Goal: Contribute content: Add original content to the website for others to see

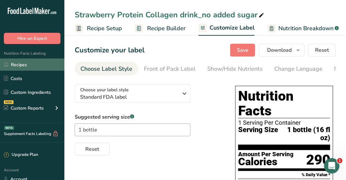
click at [22, 59] on link "Recipes" at bounding box center [32, 65] width 64 height 12
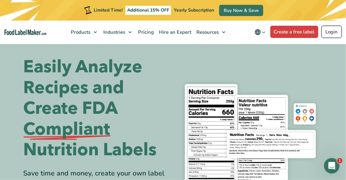
click at [334, 30] on link "Login" at bounding box center [332, 32] width 20 height 12
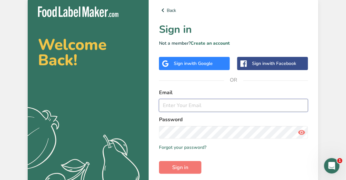
click at [186, 104] on input "email" at bounding box center [233, 105] width 149 height 13
type input "[EMAIL_ADDRESS][DOMAIN_NAME]"
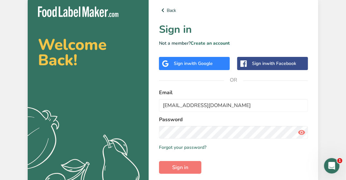
click at [299, 29] on h1 "Sign in" at bounding box center [233, 29] width 149 height 15
click at [174, 167] on span "Sign in" at bounding box center [180, 168] width 16 height 8
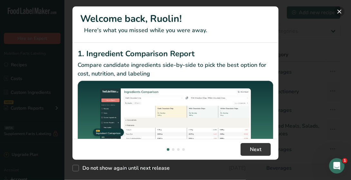
click at [340, 11] on button "New Features" at bounding box center [339, 11] width 10 height 10
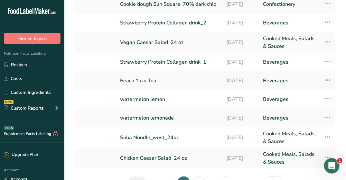
scroll to position [97, 0]
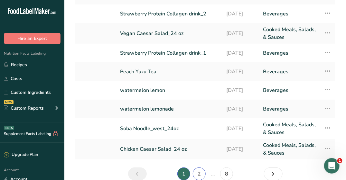
click at [200, 174] on link "2" at bounding box center [199, 174] width 13 height 13
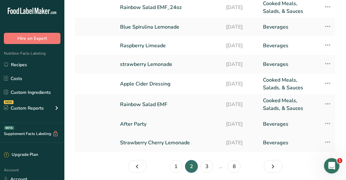
scroll to position [97, 0]
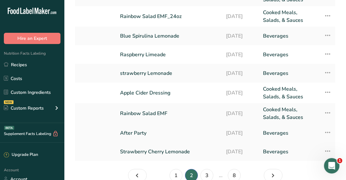
click at [144, 134] on link "After Party" at bounding box center [169, 134] width 98 height 14
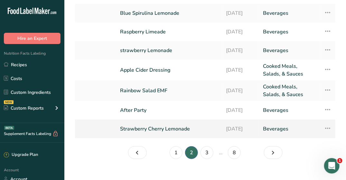
scroll to position [129, 0]
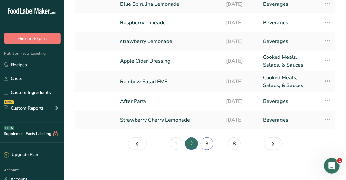
click at [208, 141] on link "3" at bounding box center [207, 143] width 13 height 13
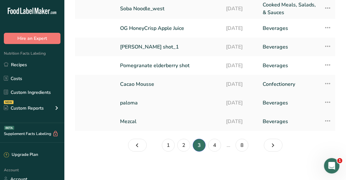
scroll to position [127, 0]
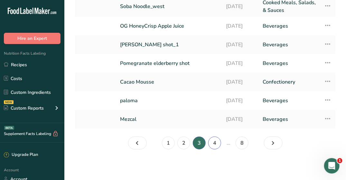
click at [214, 143] on link "4" at bounding box center [214, 143] width 13 height 13
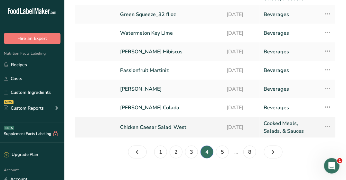
scroll to position [127, 0]
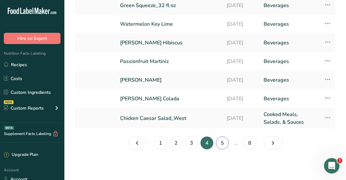
click at [225, 146] on link "5" at bounding box center [222, 143] width 13 height 13
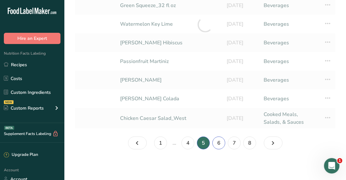
click at [218, 143] on link "6" at bounding box center [218, 143] width 13 height 13
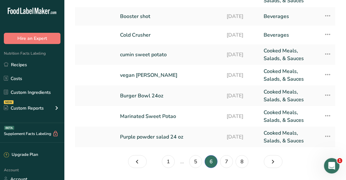
scroll to position [126, 0]
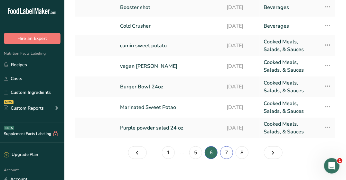
click at [228, 155] on link "7" at bounding box center [226, 152] width 13 height 13
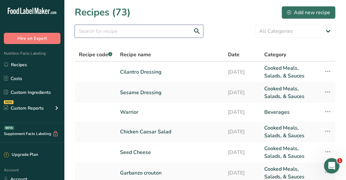
click at [172, 31] on input "text" at bounding box center [139, 31] width 129 height 13
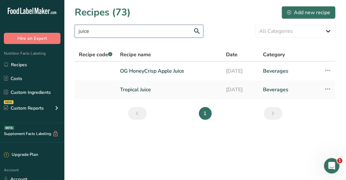
type input "juice"
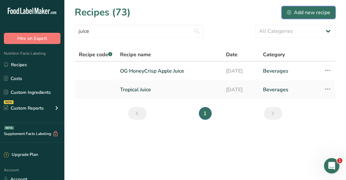
click at [311, 15] on div "Add new recipe" at bounding box center [308, 13] width 43 height 8
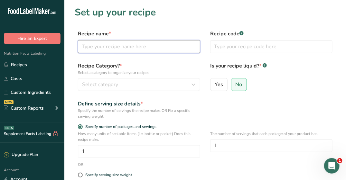
click at [155, 52] on input "text" at bounding box center [139, 46] width 122 height 13
type input "Slender Green Juice"
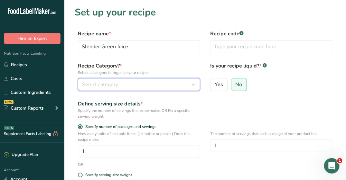
click at [196, 86] on icon "button" at bounding box center [194, 85] width 8 height 12
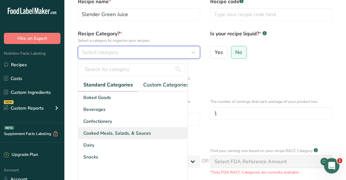
scroll to position [64, 0]
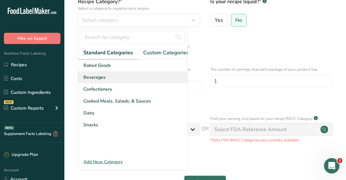
click at [109, 83] on div "Beverages" at bounding box center [132, 77] width 109 height 12
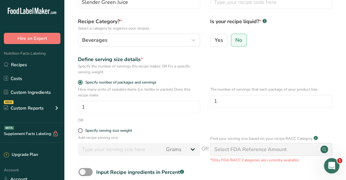
scroll to position [32, 0]
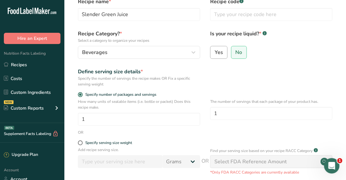
click at [220, 51] on span "Yes" at bounding box center [219, 52] width 8 height 6
click at [215, 51] on input "Yes" at bounding box center [213, 52] width 4 height 4
radio input "true"
radio input "false"
select select "22"
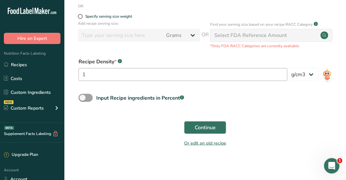
scroll to position [160, 0]
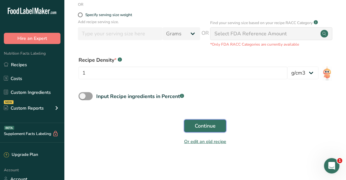
click at [194, 126] on button "Continue" at bounding box center [205, 126] width 42 height 13
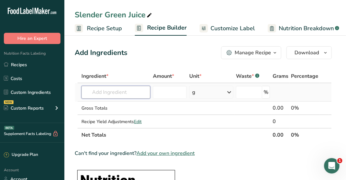
click at [134, 93] on input "text" at bounding box center [115, 92] width 69 height 13
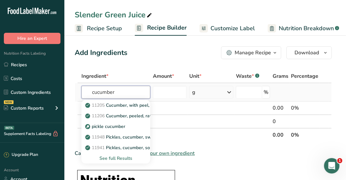
type input "cucumber"
click at [126, 156] on div "See full Results" at bounding box center [116, 158] width 59 height 7
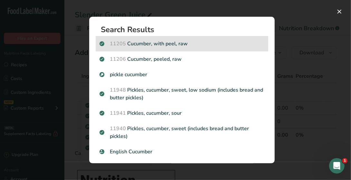
click at [167, 46] on p "11205 Cucumber, with peel, raw" at bounding box center [181, 44] width 165 height 8
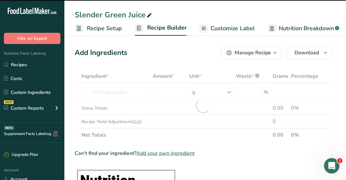
type input "0"
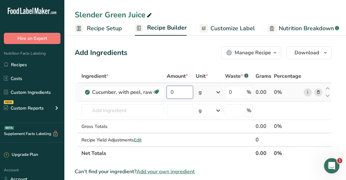
drag, startPoint x: 177, startPoint y: 92, endPoint x: 169, endPoint y: 93, distance: 8.4
click at [169, 93] on input "0" at bounding box center [180, 92] width 26 height 13
type input "355.24"
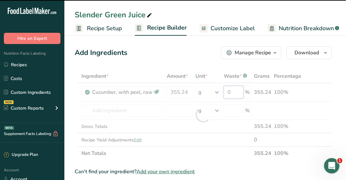
drag, startPoint x: 237, startPoint y: 92, endPoint x: 228, endPoint y: 92, distance: 9.0
click at [228, 92] on div "Ingredient * Amount * Unit * Waste * .a-a{fill:#347362;}.b-a{fill:#fff;} Grams …" at bounding box center [203, 115] width 257 height 91
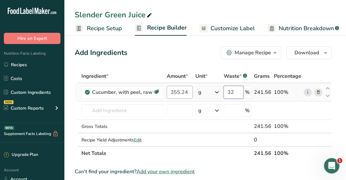
type input "32"
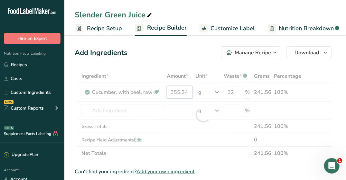
click at [174, 92] on div "Ingredient * Amount * Unit * Waste * .a-a{fill:#347362;}.b-a{fill:#fff;} Grams …" at bounding box center [203, 115] width 257 height 91
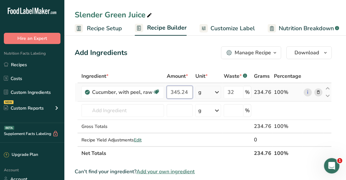
click at [179, 93] on input "345.24" at bounding box center [180, 92] width 26 height 13
click at [175, 92] on input "344.24" at bounding box center [180, 92] width 26 height 13
click at [178, 92] on input "334.24" at bounding box center [180, 92] width 26 height 13
click at [177, 92] on input "332.24" at bounding box center [180, 92] width 26 height 13
drag, startPoint x: 174, startPoint y: 92, endPoint x: 178, endPoint y: 92, distance: 4.2
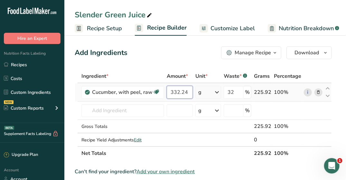
click at [178, 92] on input "332.24" at bounding box center [180, 92] width 26 height 13
type input "328.24"
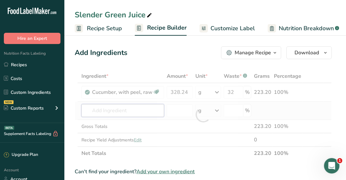
click at [141, 112] on div "Ingredient * Amount * Unit * Waste * .a-a{fill:#347362;}.b-a{fill:#fff;} Grams …" at bounding box center [203, 115] width 257 height 91
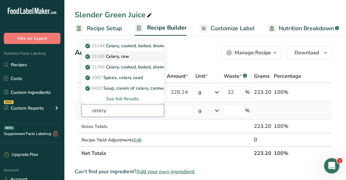
type input "celery"
click at [132, 56] on div "11143 Celery, raw" at bounding box center [118, 56] width 62 height 7
type input "Celery, raw"
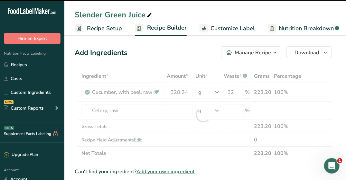
type input "0"
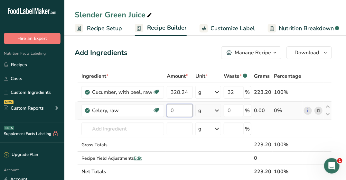
drag, startPoint x: 176, startPoint y: 108, endPoint x: 169, endPoint y: 108, distance: 7.4
click at [169, 108] on input "0" at bounding box center [180, 110] width 26 height 13
type input "120"
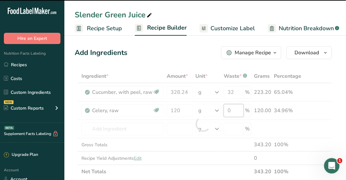
drag, startPoint x: 238, startPoint y: 108, endPoint x: 228, endPoint y: 110, distance: 10.5
click at [228, 110] on div "Ingredient * Amount * Unit * Waste * .a-a{fill:#347362;}.b-a{fill:#fff;} Grams …" at bounding box center [203, 124] width 257 height 109
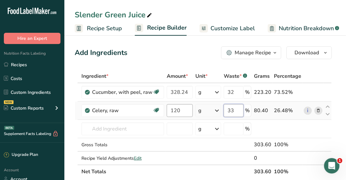
type input "33"
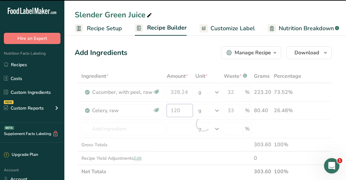
click at [176, 109] on div "Ingredient * Amount * Unit * Waste * .a-a{fill:#347362;}.b-a{fill:#fff;} Grams …" at bounding box center [203, 124] width 257 height 109
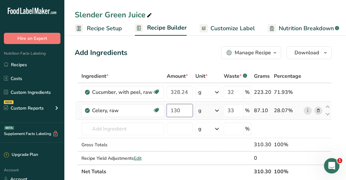
click at [173, 110] on input "130" at bounding box center [180, 110] width 26 height 13
type input "140"
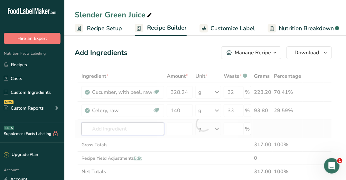
click at [154, 133] on div "Ingredient * Amount * Unit * Waste * .a-a{fill:#347362;}.b-a{fill:#fff;} Grams …" at bounding box center [203, 124] width 257 height 109
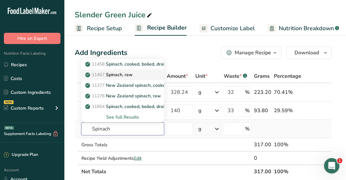
type input "Spinach"
click at [119, 73] on p "11457 Spinach, raw" at bounding box center [110, 74] width 46 height 7
type input "Spinach, raw"
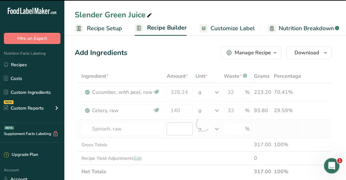
type input "0"
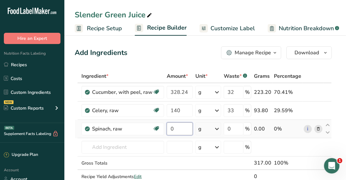
drag, startPoint x: 180, startPoint y: 130, endPoint x: 168, endPoint y: 127, distance: 11.6
click at [168, 127] on input "0" at bounding box center [180, 129] width 26 height 13
type input "50"
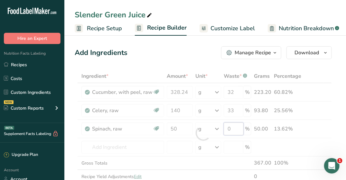
click at [230, 127] on div "Ingredient * Amount * Unit * Waste * .a-a{fill:#347362;}.b-a{fill:#fff;} Grams …" at bounding box center [203, 133] width 257 height 127
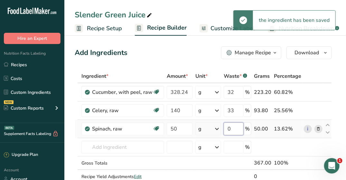
drag, startPoint x: 233, startPoint y: 128, endPoint x: 227, endPoint y: 129, distance: 5.9
click at [227, 129] on input "0" at bounding box center [234, 129] width 20 height 13
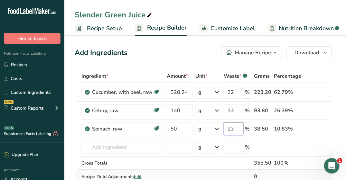
type input "23"
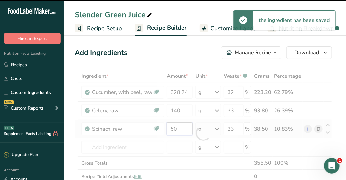
click at [172, 128] on div "Ingredient * Amount * Unit * Waste * .a-a{fill:#347362;}.b-a{fill:#fff;} Grams …" at bounding box center [203, 133] width 257 height 127
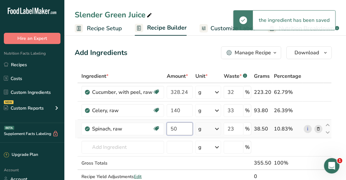
drag, startPoint x: 177, startPoint y: 126, endPoint x: 167, endPoint y: 126, distance: 10.0
click at [167, 126] on input "50" at bounding box center [180, 129] width 26 height 13
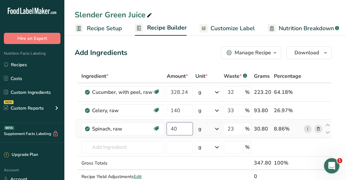
drag, startPoint x: 180, startPoint y: 129, endPoint x: 169, endPoint y: 128, distance: 11.0
click at [169, 128] on input "40" at bounding box center [180, 129] width 26 height 13
type input "2"
drag, startPoint x: 181, startPoint y: 128, endPoint x: 169, endPoint y: 128, distance: 11.9
click at [169, 127] on input "30" at bounding box center [180, 129] width 26 height 13
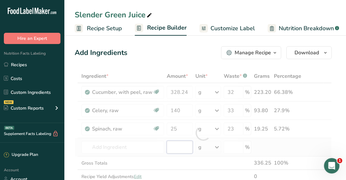
click at [173, 145] on div "Ingredient * Amount * Unit * Waste * .a-a{fill:#347362;}.b-a{fill:#fff;} Grams …" at bounding box center [203, 133] width 257 height 127
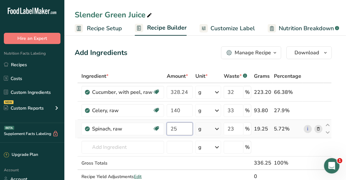
drag, startPoint x: 177, startPoint y: 128, endPoint x: 173, endPoint y: 129, distance: 3.9
click at [173, 129] on input "25" at bounding box center [180, 129] width 26 height 13
type input "23.5"
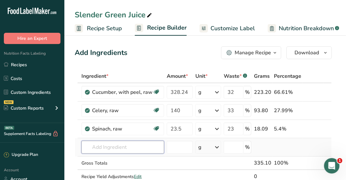
click at [147, 151] on div "Ingredient * Amount * Unit * Waste * .a-a{fill:#347362;}.b-a{fill:#fff;} Grams …" at bounding box center [203, 133] width 257 height 127
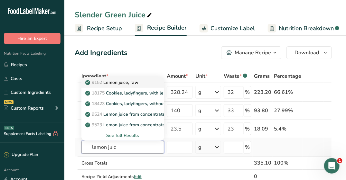
type input "lemon juic"
click at [145, 85] on div "9152 Lemon juice, raw" at bounding box center [118, 82] width 62 height 7
type input "Lemon juice, raw"
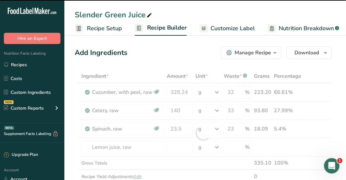
type input "0"
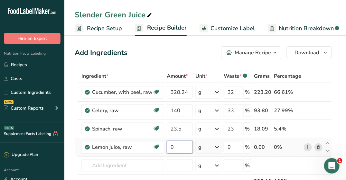
drag, startPoint x: 179, startPoint y: 146, endPoint x: 170, endPoint y: 145, distance: 8.8
click at [170, 145] on input "0" at bounding box center [180, 147] width 26 height 13
type input "21.5"
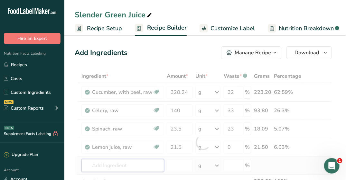
click at [100, 166] on div "Ingredient * Amount * Unit * Waste * .a-a{fill:#347362;}.b-a{fill:#fff;} Grams …" at bounding box center [203, 143] width 257 height 146
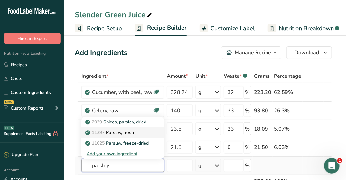
type input "parsley"
click at [132, 129] on p "11297 [GEOGRAPHIC_DATA], fresh" at bounding box center [110, 132] width 47 height 7
type input "Parsley, fresh"
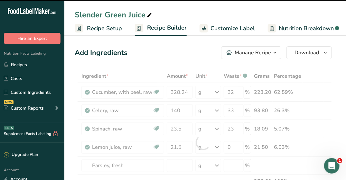
type input "0"
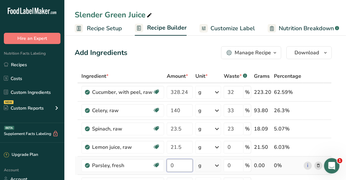
drag, startPoint x: 173, startPoint y: 165, endPoint x: 165, endPoint y: 165, distance: 7.4
click at [165, 165] on td "0" at bounding box center [179, 166] width 29 height 18
type input "4.9"
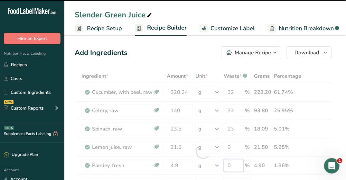
drag, startPoint x: 233, startPoint y: 164, endPoint x: 228, endPoint y: 164, distance: 5.5
click at [228, 164] on div "Ingredient * Amount * Unit * Waste * .a-a{fill:#347362;}.b-a{fill:#fff;} Grams …" at bounding box center [203, 152] width 257 height 164
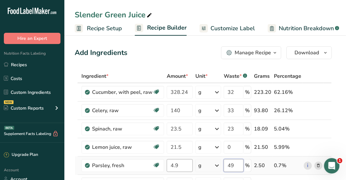
type input "49"
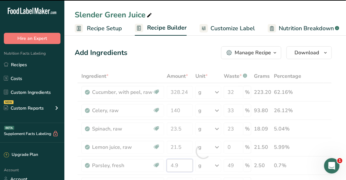
drag, startPoint x: 178, startPoint y: 165, endPoint x: 174, endPoint y: 165, distance: 4.2
click at [174, 165] on div "Ingredient * Amount * Unit * Waste * .a-a{fill:#347362;}.b-a{fill:#fff;} Grams …" at bounding box center [203, 152] width 257 height 164
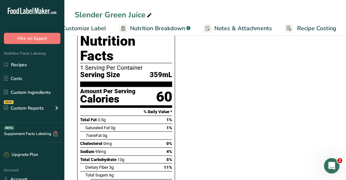
scroll to position [161, 0]
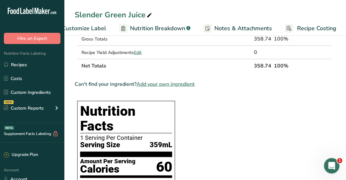
type input "4.2"
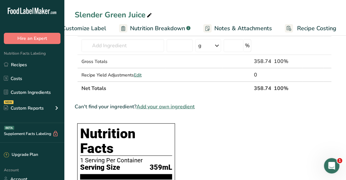
scroll to position [64, 0]
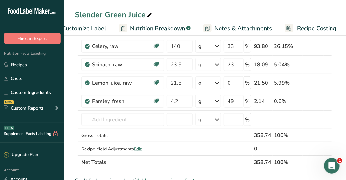
click at [155, 29] on span "Nutrition Breakdown" at bounding box center [157, 28] width 55 height 9
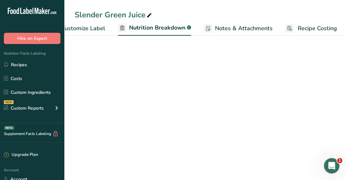
scroll to position [0, 149]
select select "Calories"
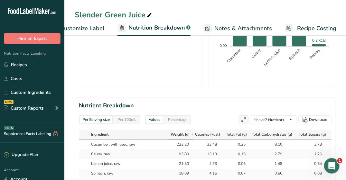
scroll to position [354, 0]
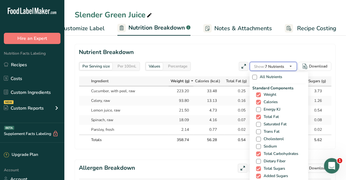
click at [293, 67] on icon "button" at bounding box center [290, 67] width 5 height 8
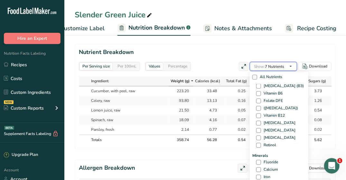
scroll to position [146, 0]
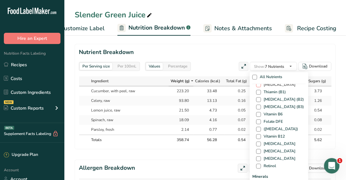
click at [257, 86] on span at bounding box center [258, 85] width 5 height 5
click at [257, 86] on input "[MEDICAL_DATA]" at bounding box center [258, 85] width 4 height 4
checkbox input "true"
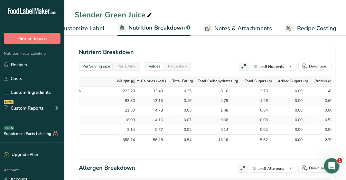
scroll to position [0, 97]
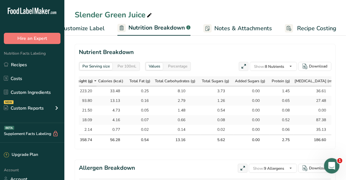
click at [96, 29] on span "Customize Label" at bounding box center [82, 28] width 44 height 9
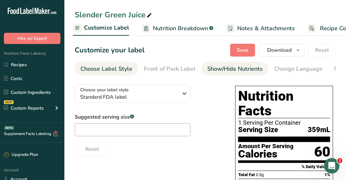
click at [224, 71] on div "Show/Hide Nutrients" at bounding box center [234, 69] width 55 height 9
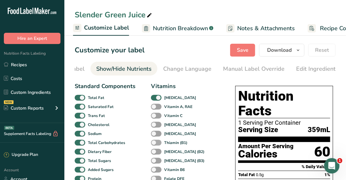
scroll to position [0, 125]
click at [159, 136] on span at bounding box center [156, 134] width 11 height 6
click at [155, 136] on input "[MEDICAL_DATA]" at bounding box center [153, 134] width 4 height 4
checkbox input "true"
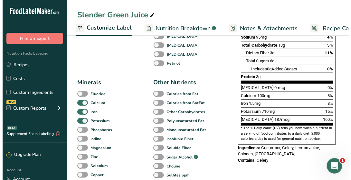
scroll to position [161, 0]
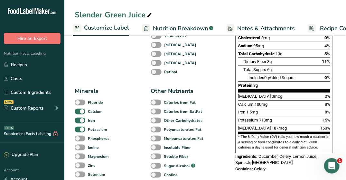
click at [189, 29] on span "Nutrition Breakdown" at bounding box center [180, 28] width 55 height 9
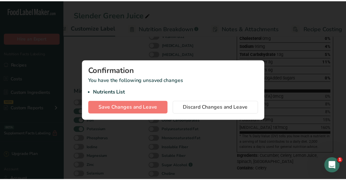
scroll to position [0, 144]
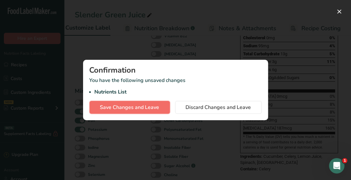
click at [146, 110] on span "Save Changes and Leave" at bounding box center [129, 108] width 59 height 8
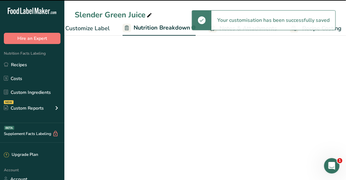
select select "Calories"
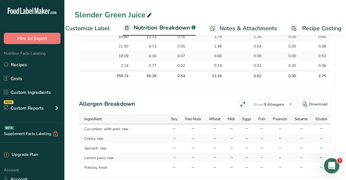
scroll to position [354, 0]
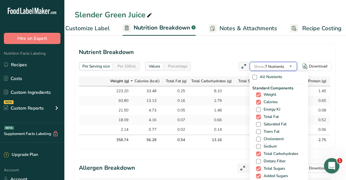
click at [291, 68] on icon "button" at bounding box center [290, 67] width 5 height 8
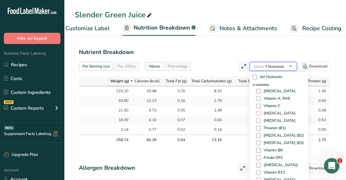
scroll to position [108, 0]
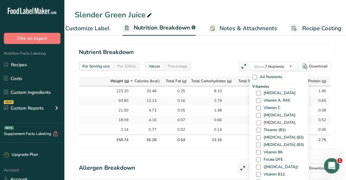
click at [256, 123] on span at bounding box center [258, 123] width 5 height 5
click at [256, 123] on input "[MEDICAL_DATA]" at bounding box center [258, 123] width 4 height 4
checkbox input "true"
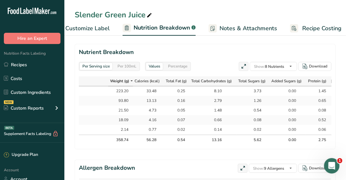
scroll to position [0, 97]
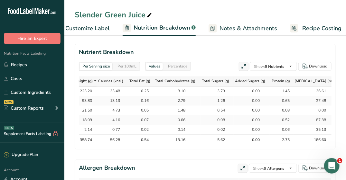
click at [99, 29] on span "Customize Label" at bounding box center [87, 28] width 44 height 9
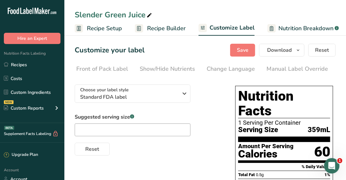
scroll to position [0, 81]
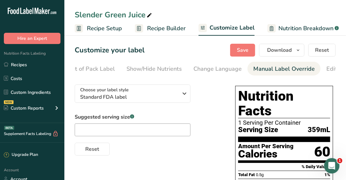
click at [268, 71] on div "Manual Label Override" at bounding box center [283, 69] width 61 height 9
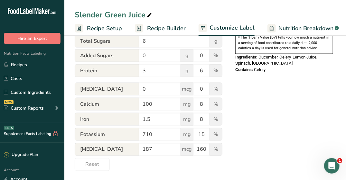
scroll to position [263, 0]
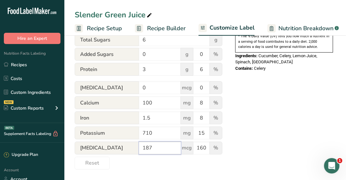
drag, startPoint x: 154, startPoint y: 149, endPoint x: 134, endPoint y: 148, distance: 19.6
click at [134, 148] on div "[MEDICAL_DATA] 187 mcg 160 %" at bounding box center [149, 149] width 148 height 14
click at [162, 169] on form "Serving 1 Serving Per Container Serving Size 359mL Calories 60 kcal Total Fat 0…" at bounding box center [149, 26] width 148 height 288
drag, startPoint x: 147, startPoint y: 148, endPoint x: 157, endPoint y: 147, distance: 10.4
click at [157, 147] on input "62.3" at bounding box center [160, 148] width 42 height 13
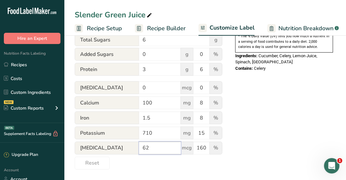
type input "62"
drag, startPoint x: 197, startPoint y: 148, endPoint x: 207, endPoint y: 148, distance: 10.6
click at [207, 148] on input "160" at bounding box center [201, 148] width 16 height 13
type input "6"
type input "50"
